Goal: Task Accomplishment & Management: Manage account settings

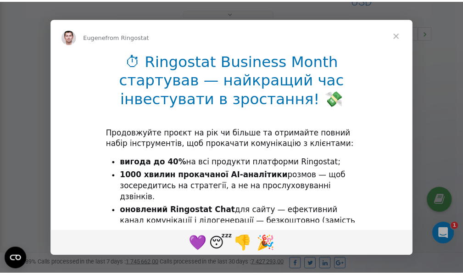
scroll to position [275, 0]
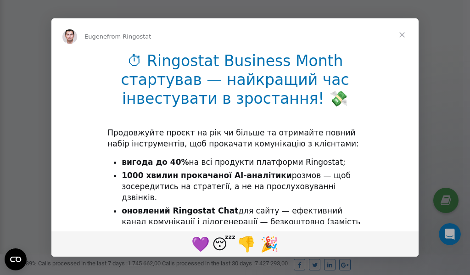
click at [404, 36] on span "Close" at bounding box center [402, 34] width 33 height 33
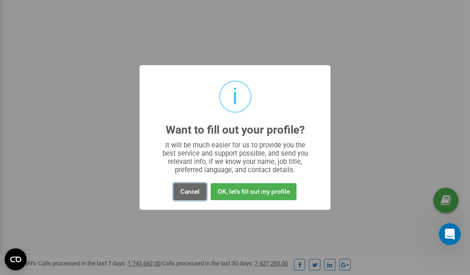
click at [189, 191] on button "Cancel" at bounding box center [190, 191] width 33 height 17
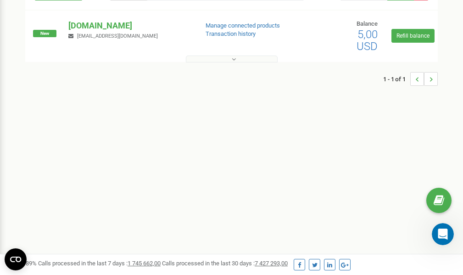
scroll to position [0, 0]
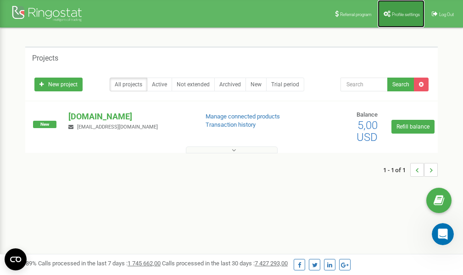
click at [402, 11] on link "Profile settings" at bounding box center [401, 14] width 47 height 28
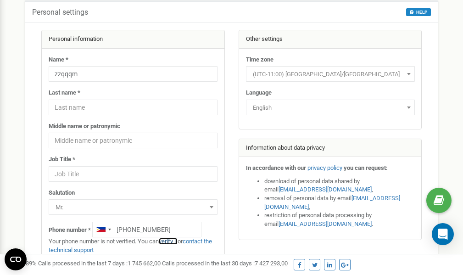
click at [172, 242] on link "verify it" at bounding box center [168, 241] width 19 height 7
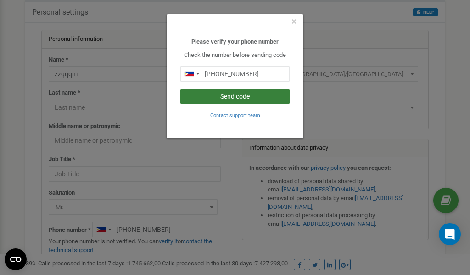
click at [220, 95] on button "Send code" at bounding box center [234, 97] width 109 height 16
